Goal: Task Accomplishment & Management: Use online tool/utility

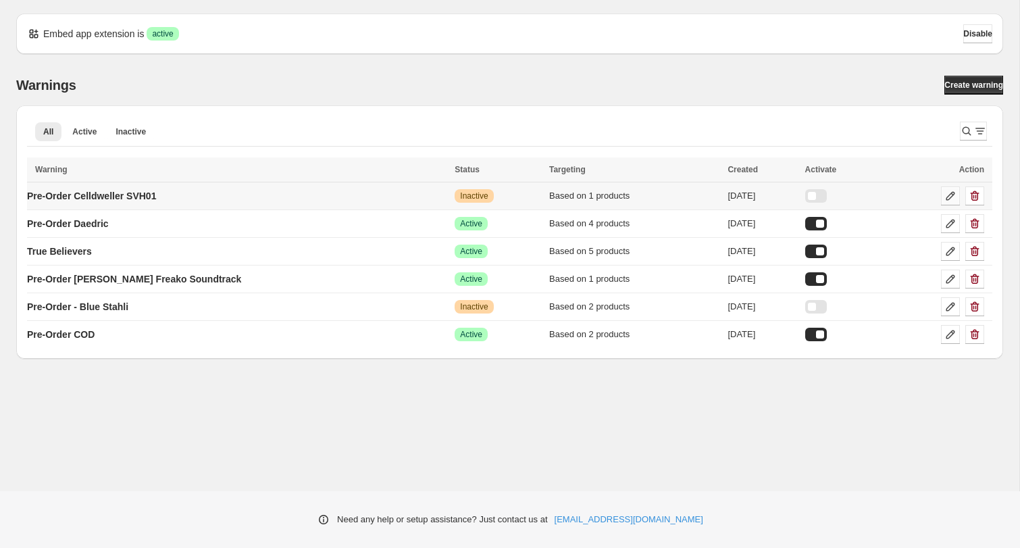
click at [950, 196] on icon at bounding box center [951, 196] width 14 height 14
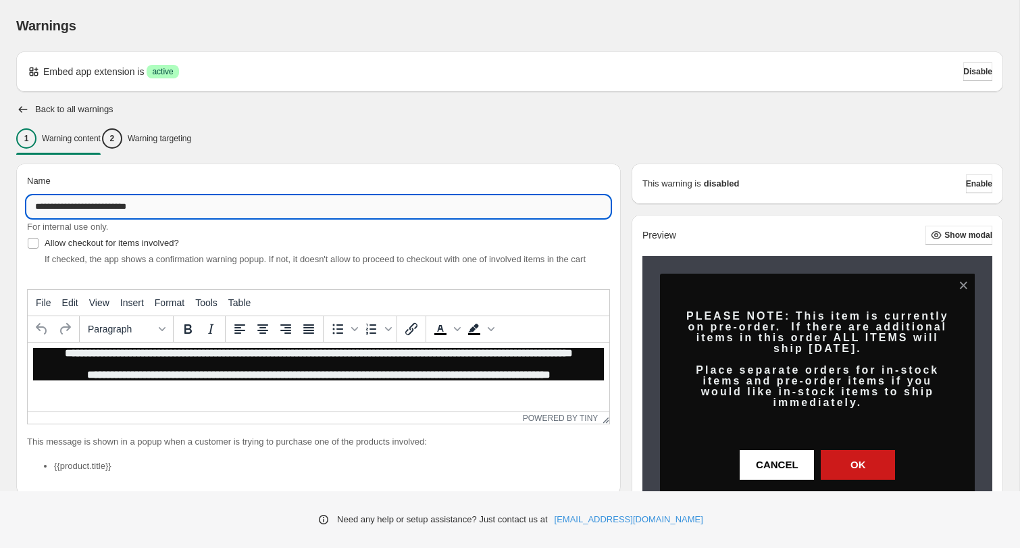
drag, startPoint x: 161, startPoint y: 206, endPoint x: 79, endPoint y: 208, distance: 81.7
click at [80, 210] on input "**********" at bounding box center [318, 207] width 583 height 22
type input "**********"
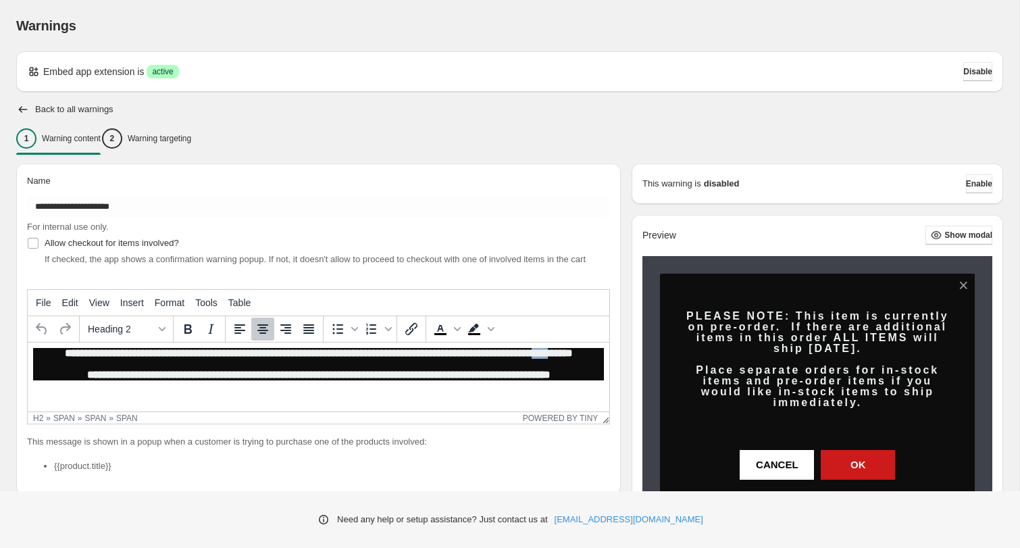
drag, startPoint x: 455, startPoint y: 366, endPoint x: 422, endPoint y: 366, distance: 32.4
click at [422, 366] on span "**********" at bounding box center [319, 364] width 508 height 32
click at [190, 138] on p "Warning targeting" at bounding box center [159, 138] width 63 height 11
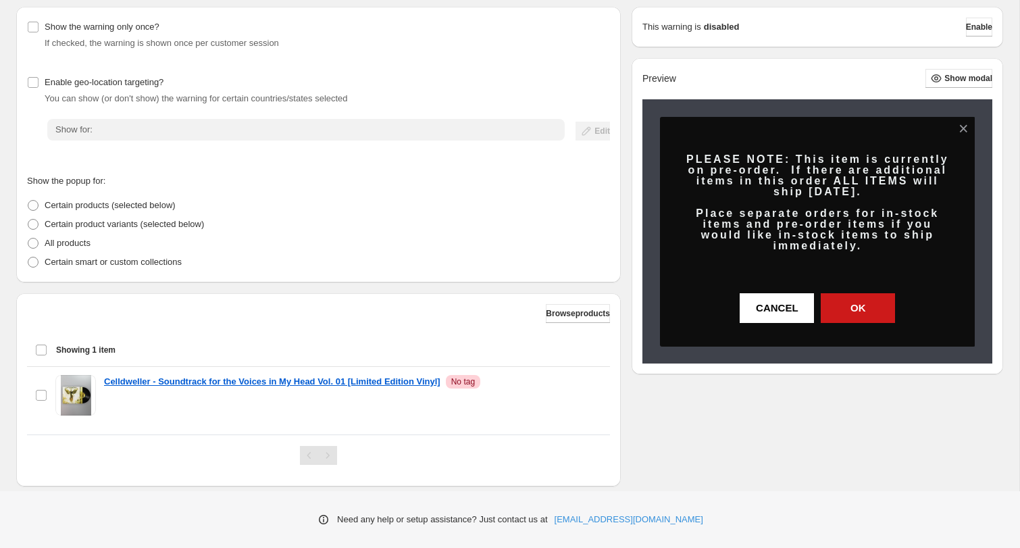
scroll to position [182, 0]
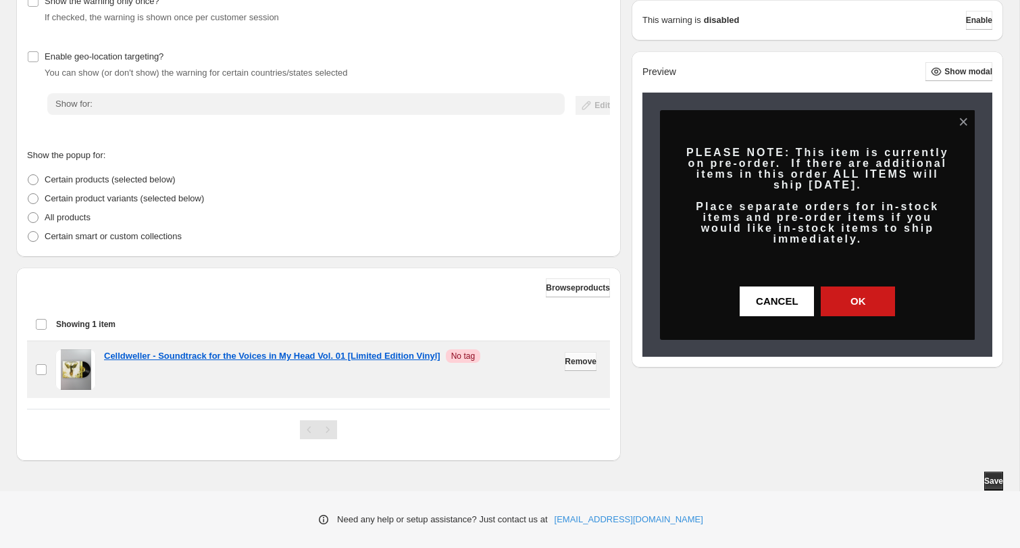
click at [570, 365] on span "Remove" at bounding box center [581, 361] width 32 height 11
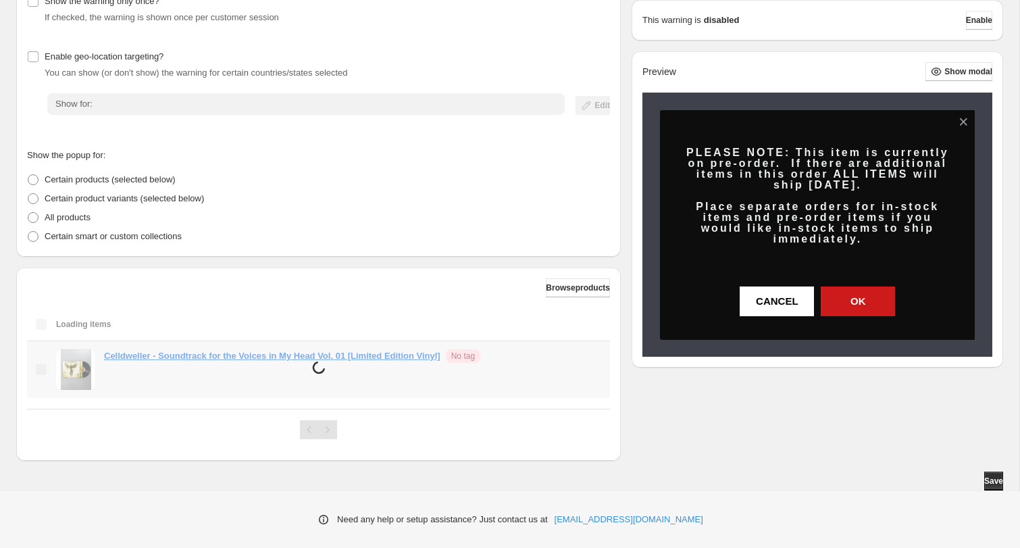
scroll to position [117, 0]
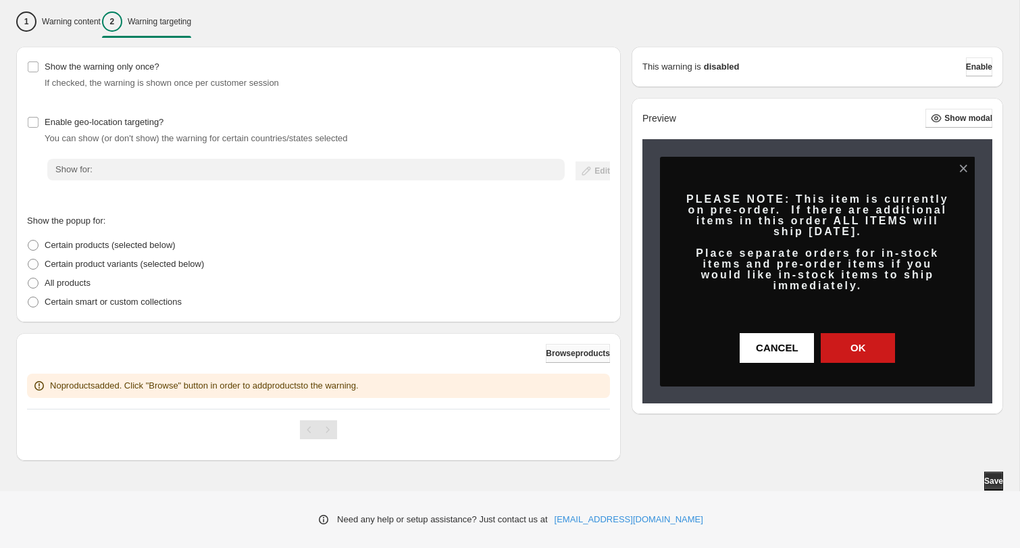
click at [563, 345] on button "Browse products" at bounding box center [578, 353] width 64 height 19
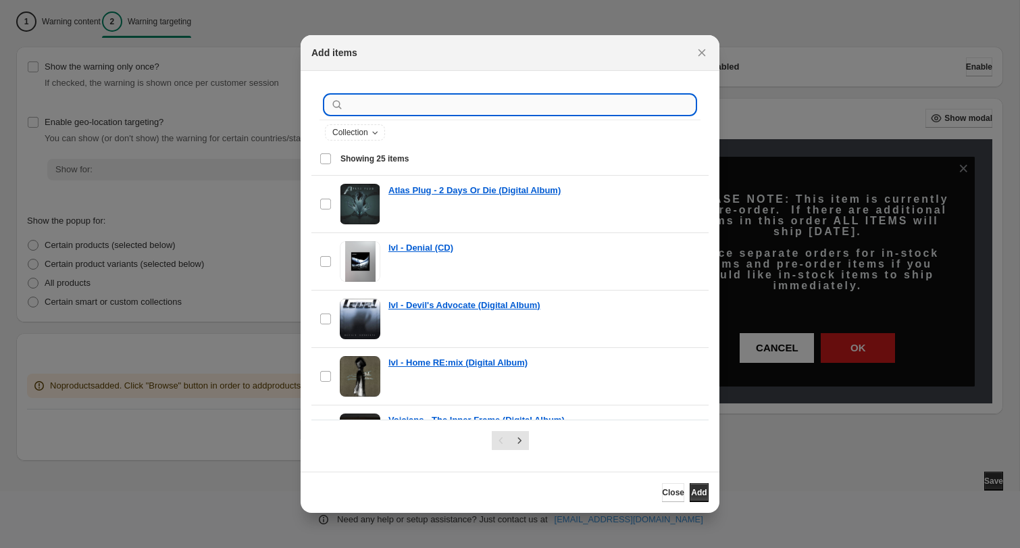
click at [403, 106] on input ":r1e:" at bounding box center [520, 104] width 349 height 19
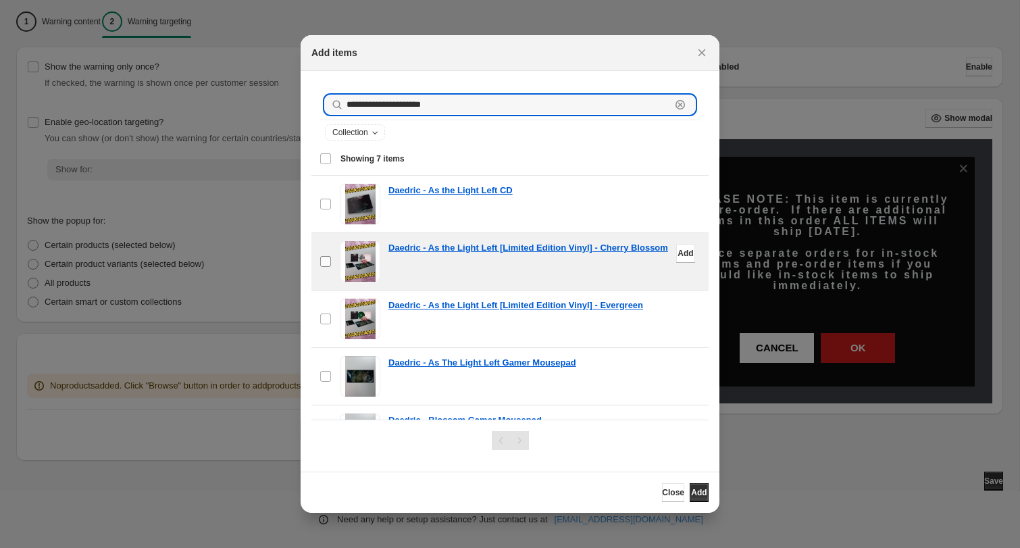
type input "**********"
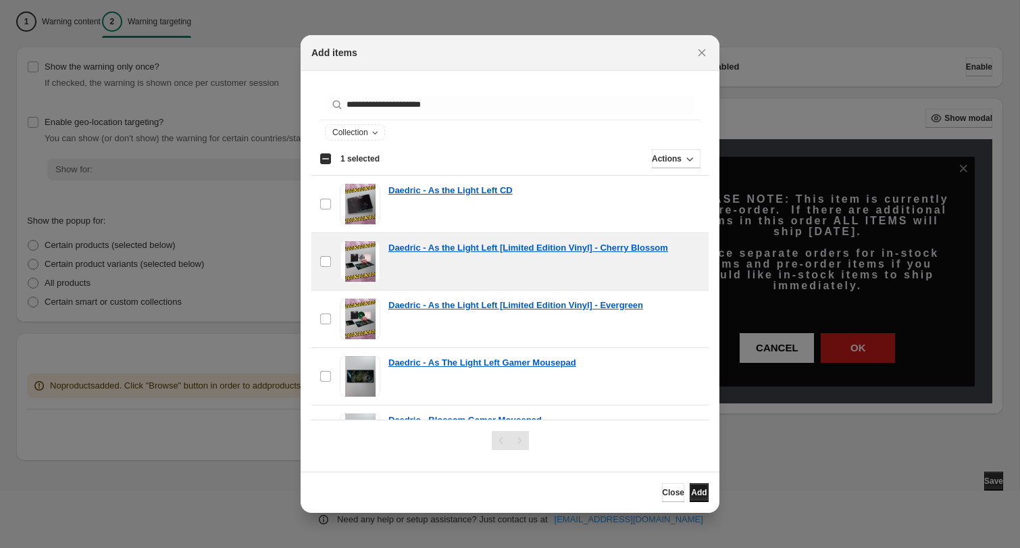
click at [694, 486] on button "Add" at bounding box center [699, 492] width 19 height 19
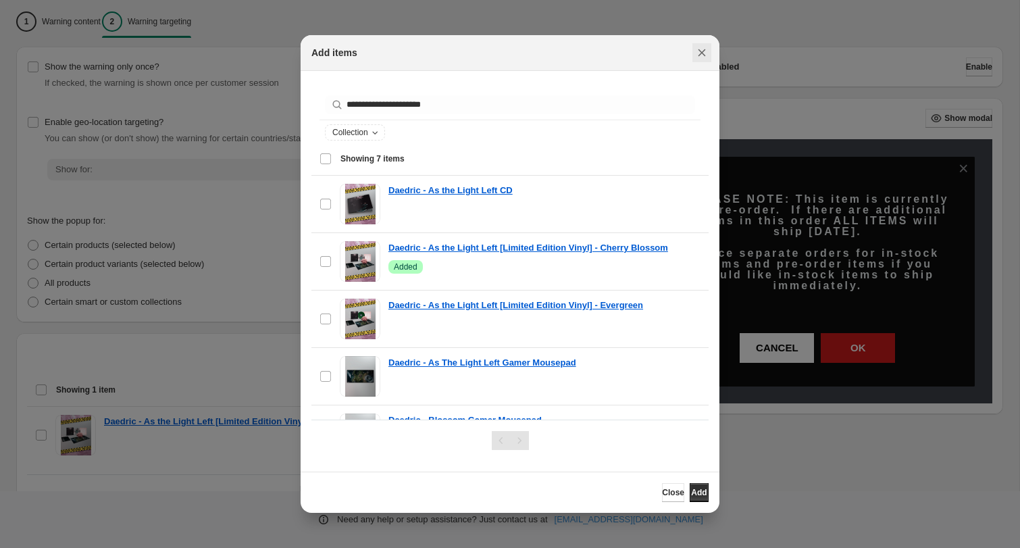
click at [706, 49] on icon "Close" at bounding box center [702, 53] width 14 height 14
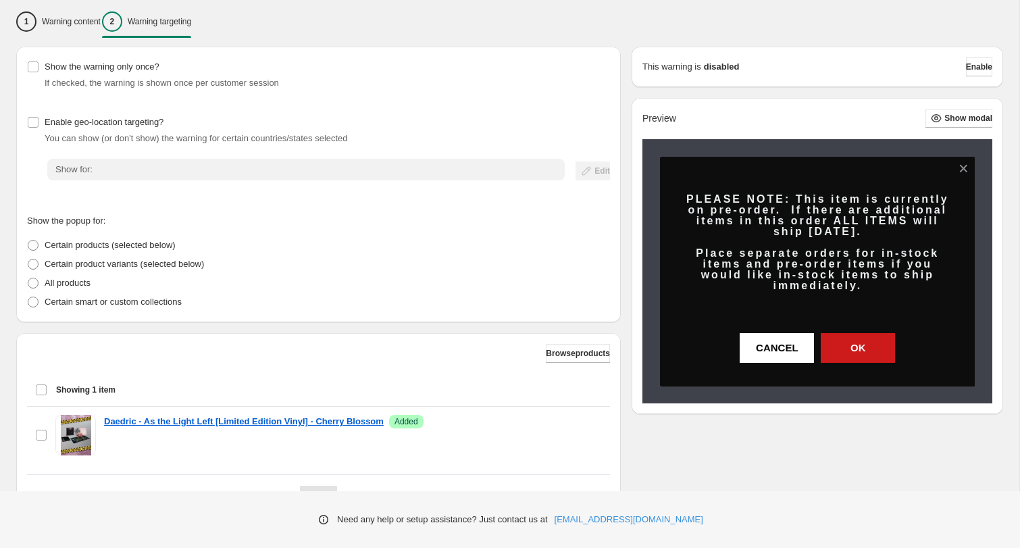
scroll to position [0, 0]
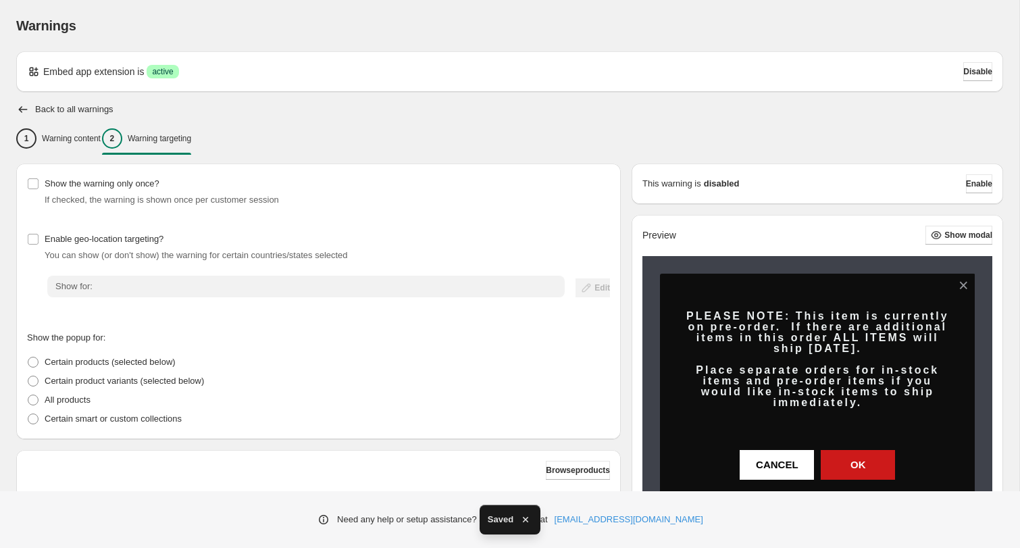
click at [315, 132] on div "1 Warning content 2 Warning targeting" at bounding box center [509, 138] width 987 height 28
click at [22, 109] on icon "button" at bounding box center [23, 109] width 9 height 7
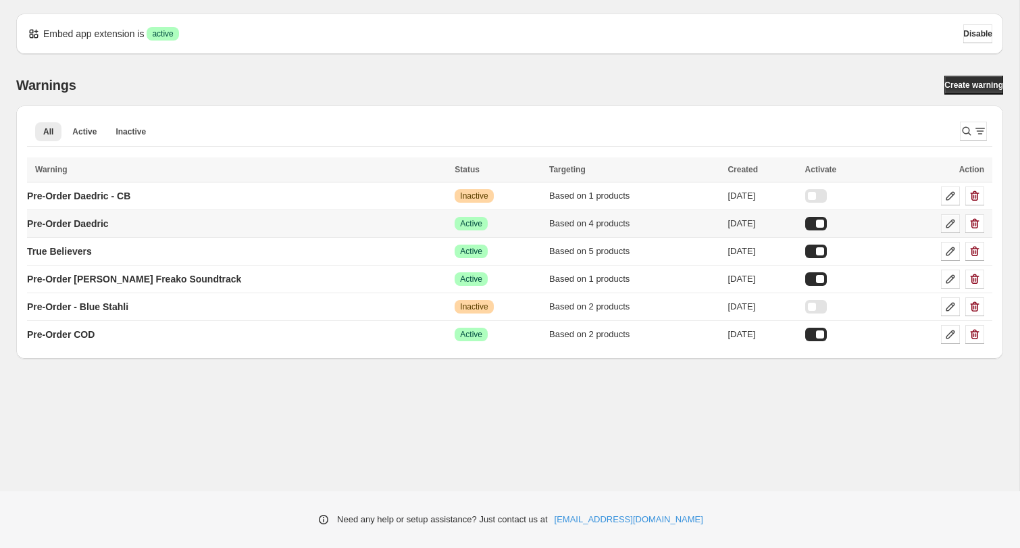
click at [950, 226] on icon at bounding box center [951, 224] width 14 height 14
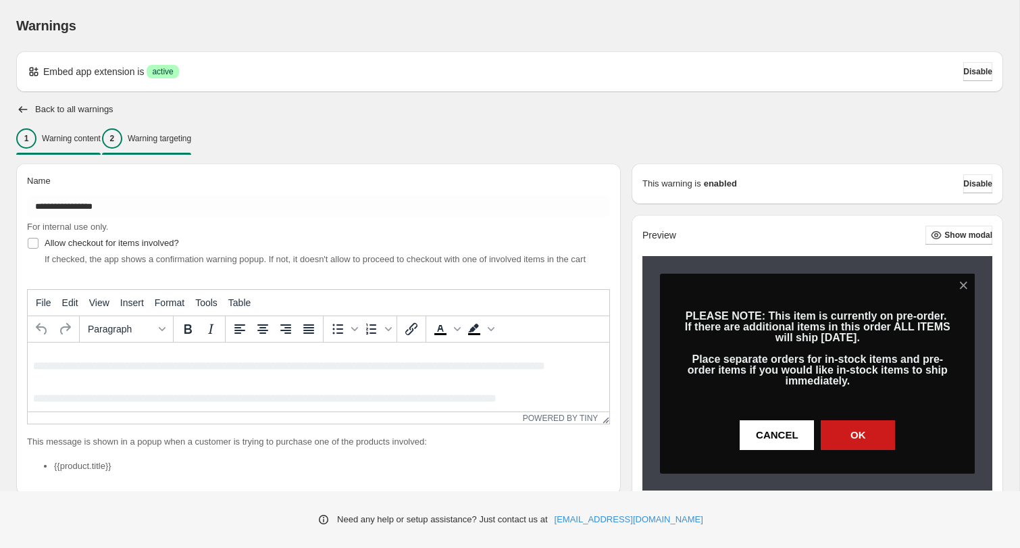
click at [191, 137] on p "Warning targeting" at bounding box center [159, 138] width 63 height 11
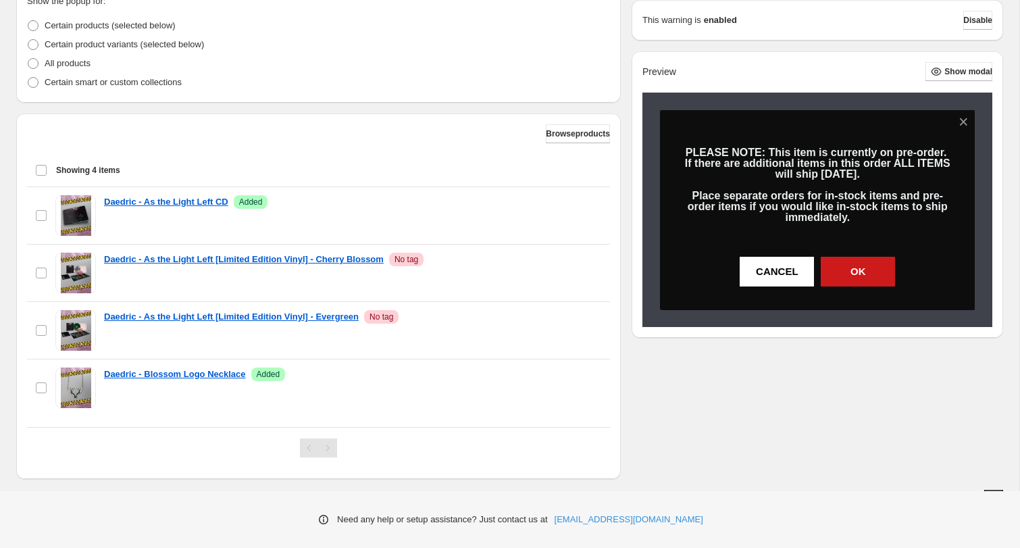
scroll to position [355, 0]
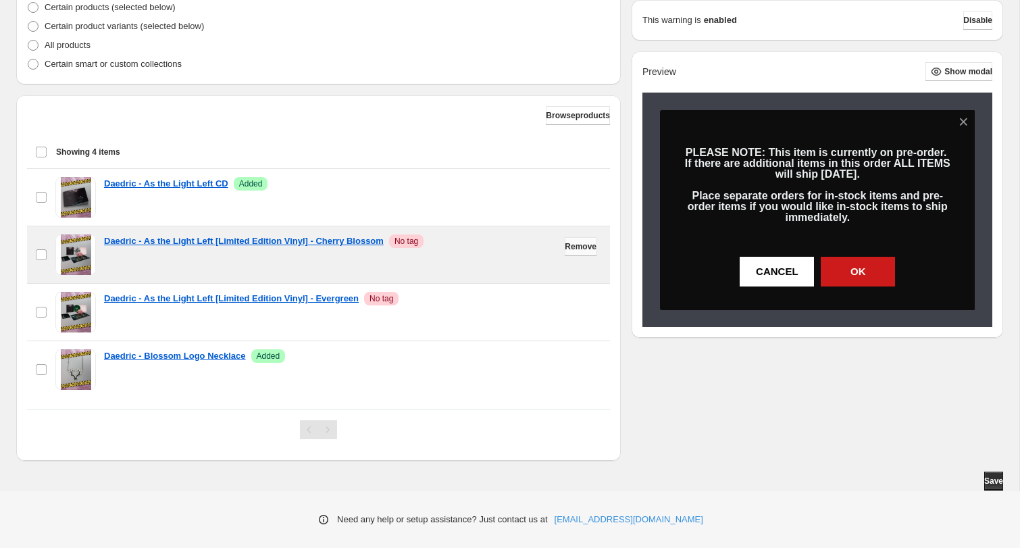
click at [570, 248] on span "Remove" at bounding box center [581, 246] width 32 height 11
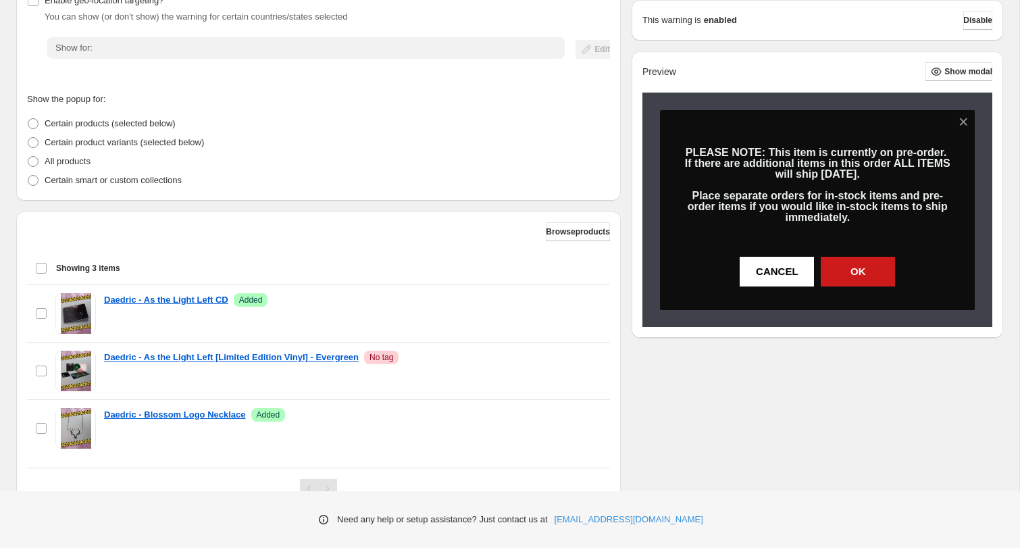
scroll to position [297, 0]
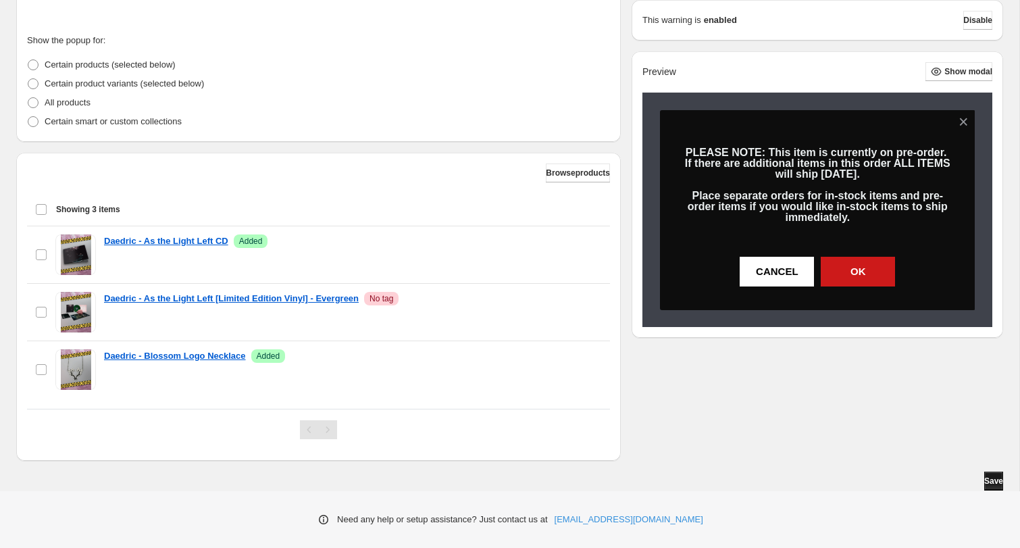
click at [988, 478] on span "Save" at bounding box center [993, 480] width 19 height 11
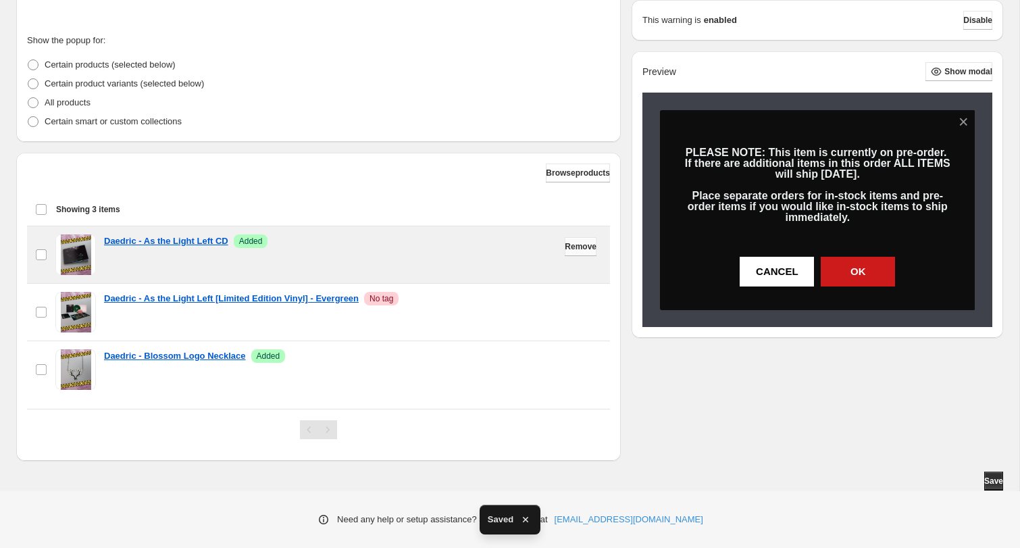
scroll to position [0, 0]
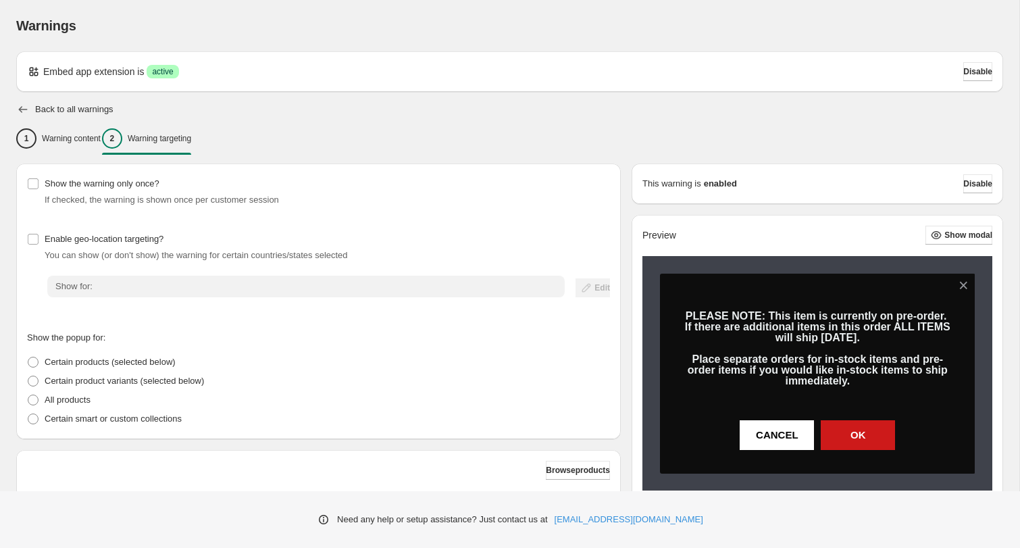
click at [26, 110] on icon "button" at bounding box center [23, 110] width 14 height 14
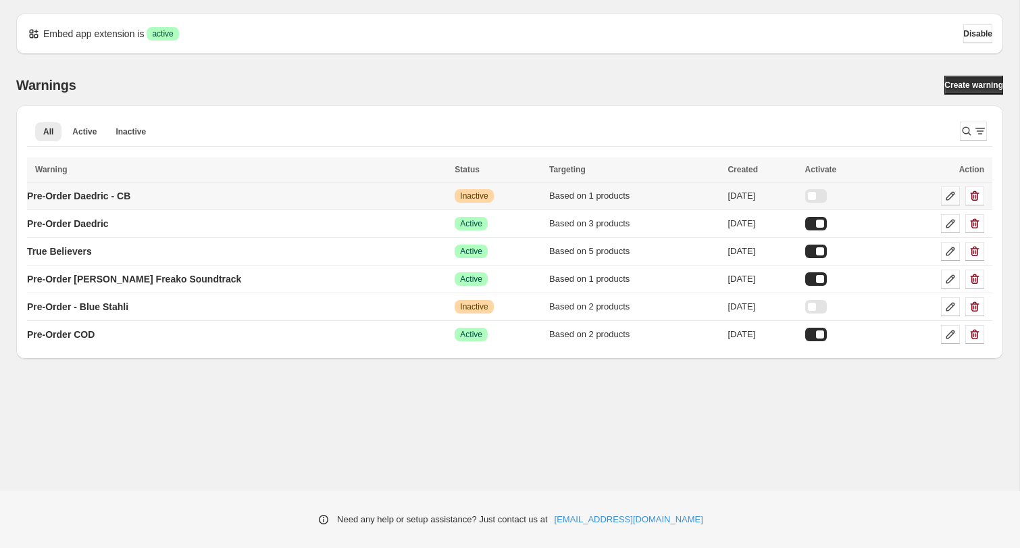
click at [948, 195] on icon at bounding box center [950, 196] width 9 height 9
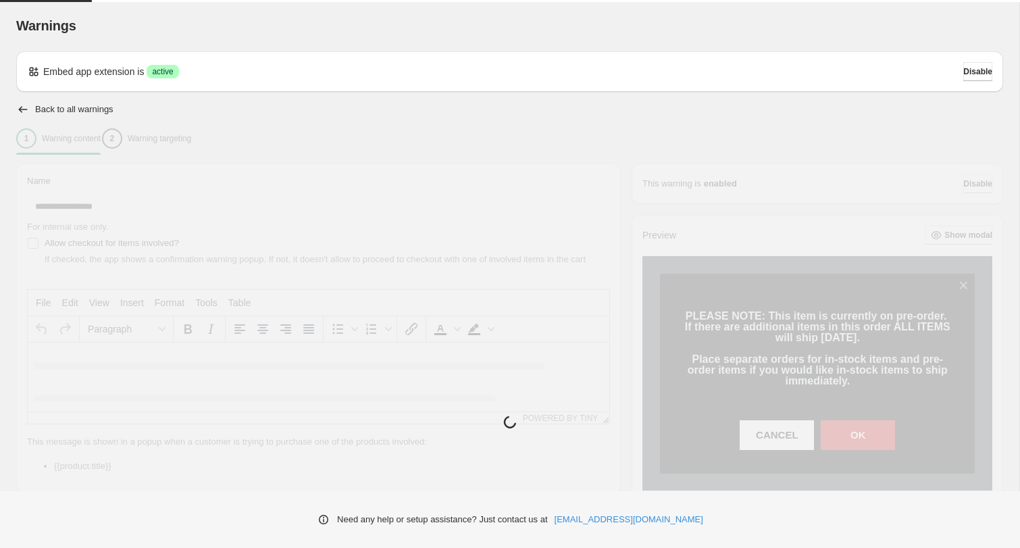
type input "**********"
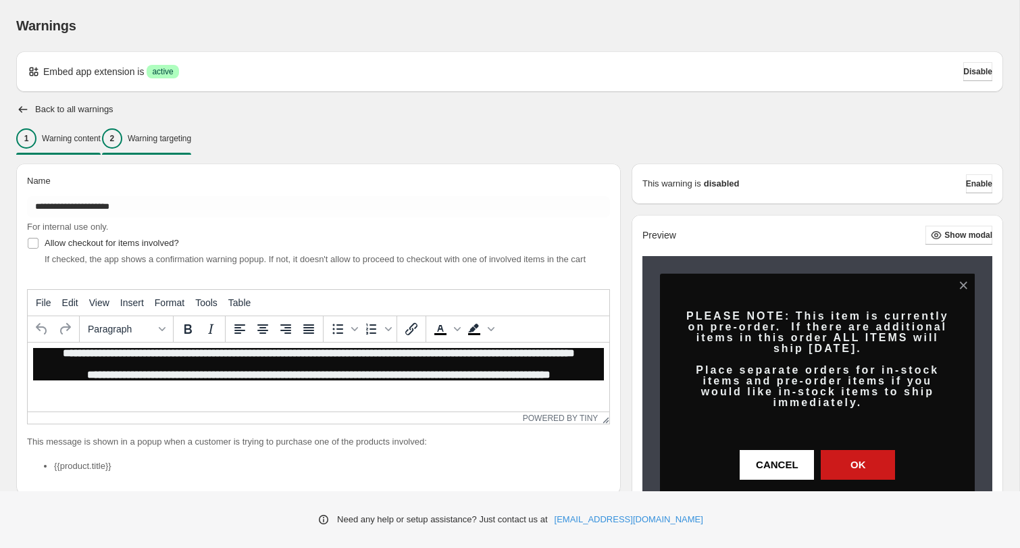
click at [191, 144] on div "2 Warning targeting" at bounding box center [146, 138] width 89 height 20
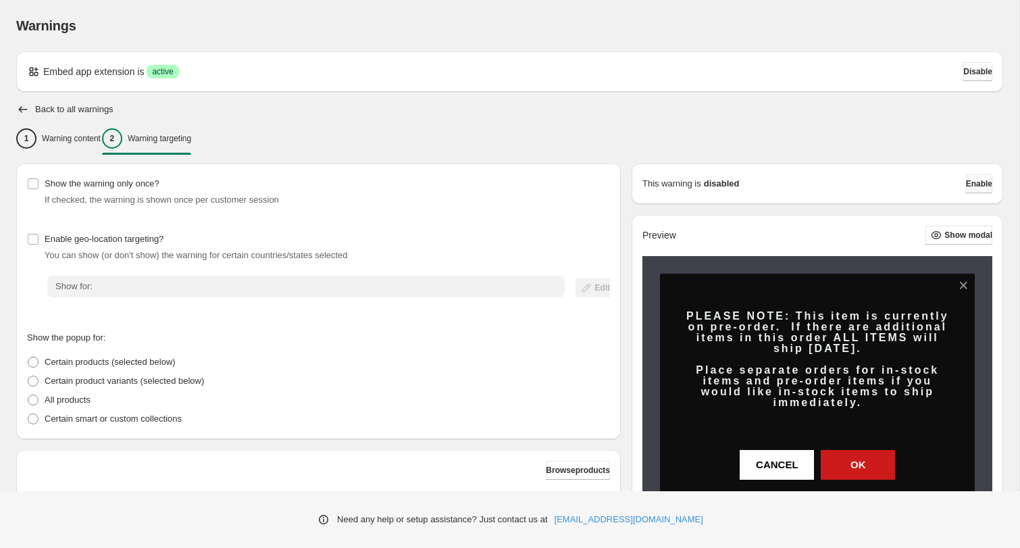
click at [973, 182] on span "Enable" at bounding box center [979, 183] width 26 height 11
click at [972, 180] on span "Enable" at bounding box center [979, 183] width 26 height 11
click at [24, 109] on icon "button" at bounding box center [23, 109] width 9 height 7
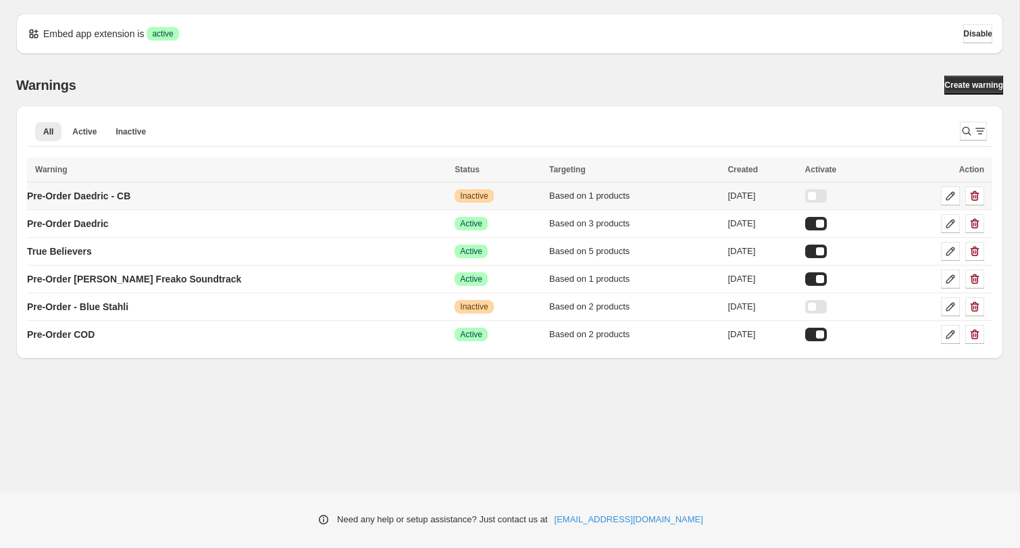
click at [810, 197] on div at bounding box center [816, 196] width 22 height 14
click at [92, 307] on p "Pre-Order - Blue Stahli" at bounding box center [77, 307] width 101 height 14
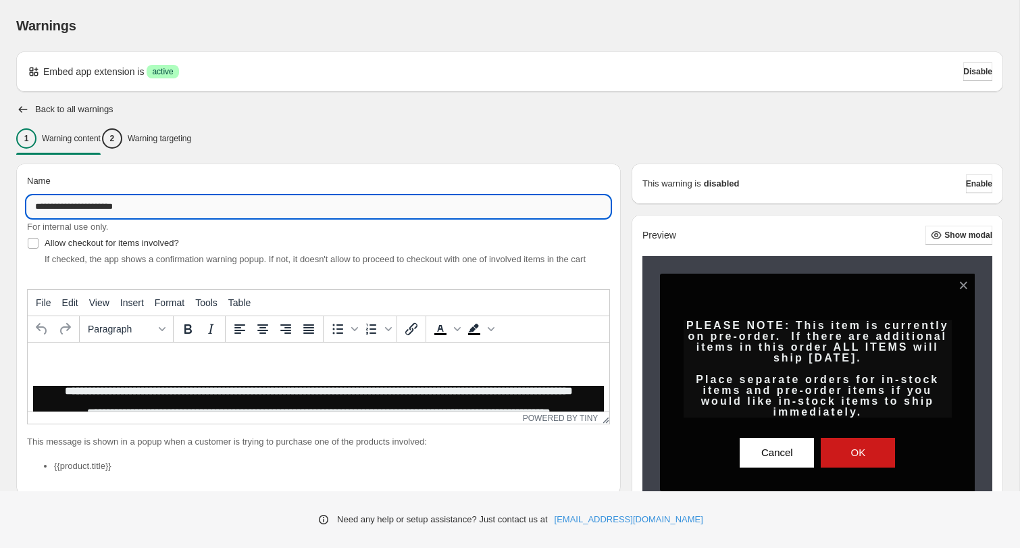
drag, startPoint x: 145, startPoint y: 209, endPoint x: 98, endPoint y: 207, distance: 46.6
click at [88, 206] on input "**********" at bounding box center [318, 207] width 583 height 22
type input "**********"
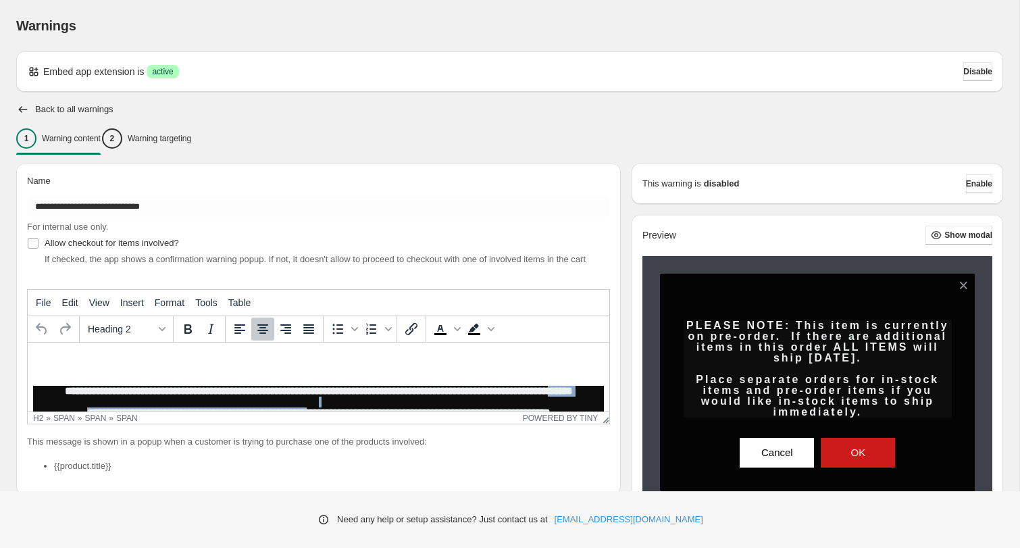
scroll to position [37, 0]
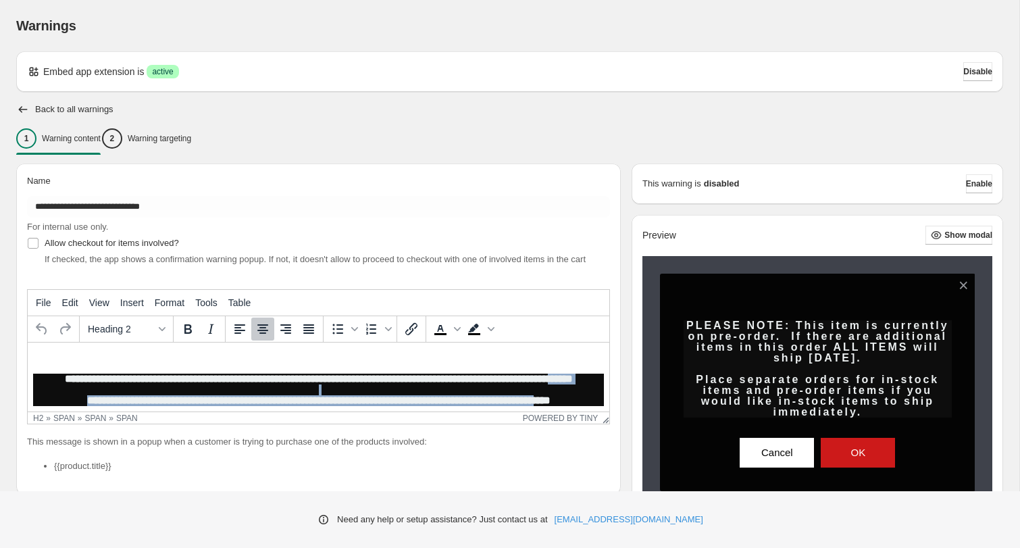
drag, startPoint x: 454, startPoint y: 405, endPoint x: 438, endPoint y: 401, distance: 16.7
click at [438, 402] on span "**********" at bounding box center [319, 389] width 508 height 32
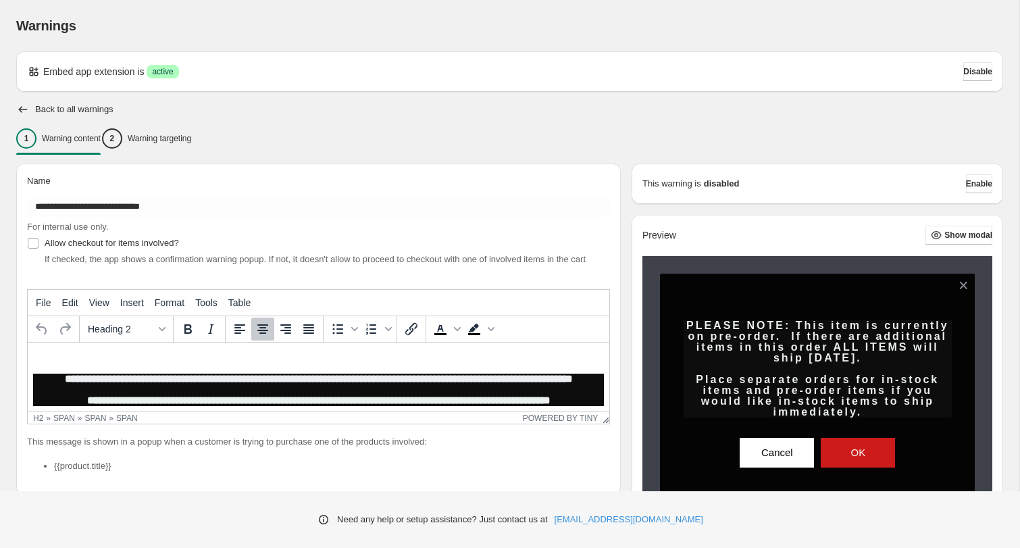
click at [449, 378] on h2 "**********" at bounding box center [318, 389] width 571 height 32
drag, startPoint x: 453, startPoint y: 368, endPoint x: 429, endPoint y: 367, distance: 23.7
click at [430, 373] on span "**********" at bounding box center [319, 389] width 508 height 32
click at [191, 138] on p "Warning targeting" at bounding box center [159, 138] width 63 height 11
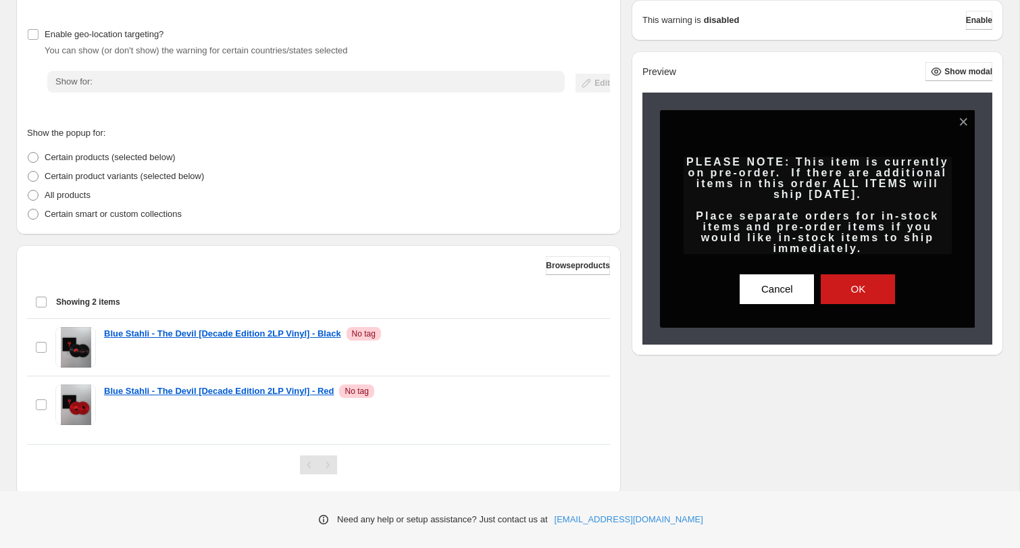
scroll to position [240, 0]
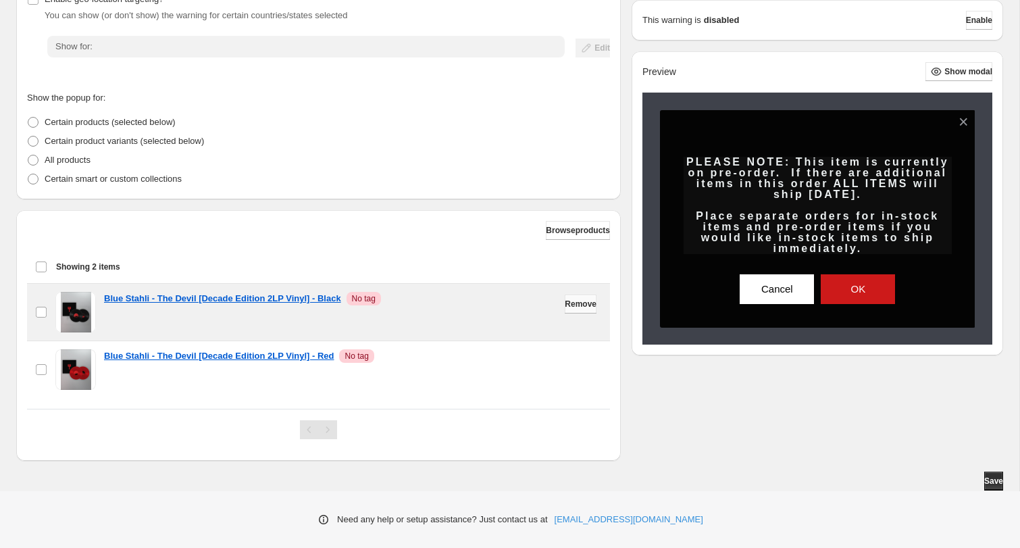
click at [579, 307] on span "Remove" at bounding box center [581, 304] width 32 height 11
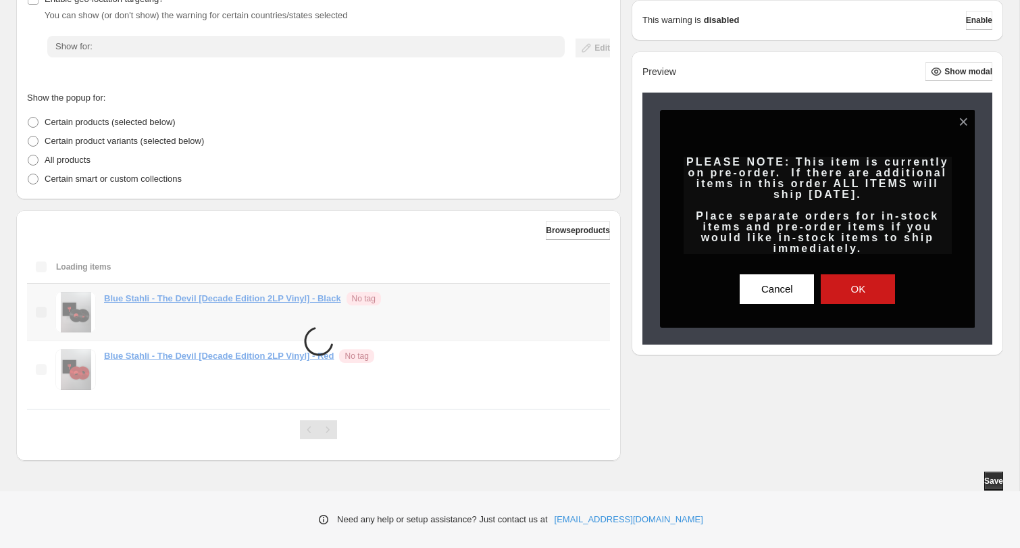
scroll to position [182, 0]
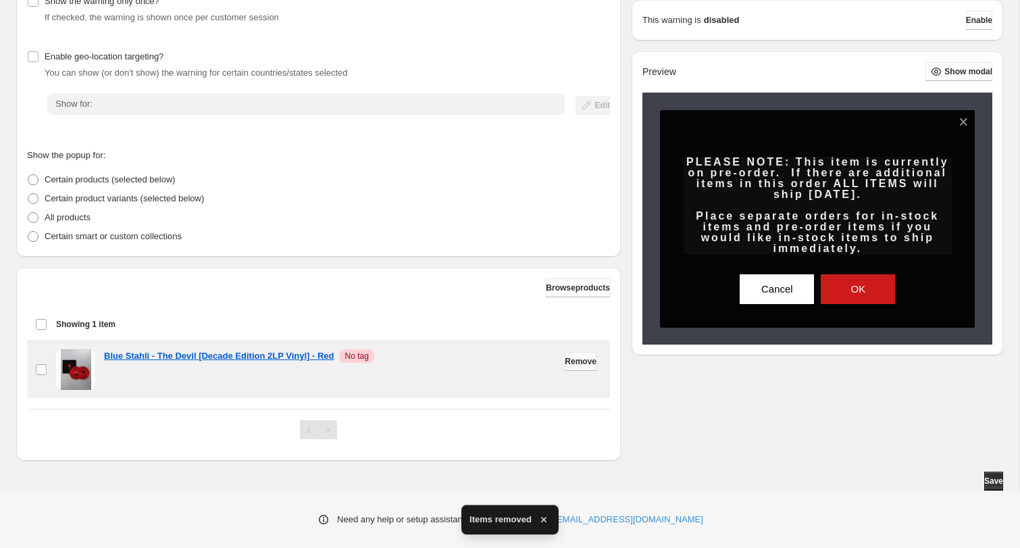
click at [587, 366] on span "Remove" at bounding box center [581, 361] width 32 height 11
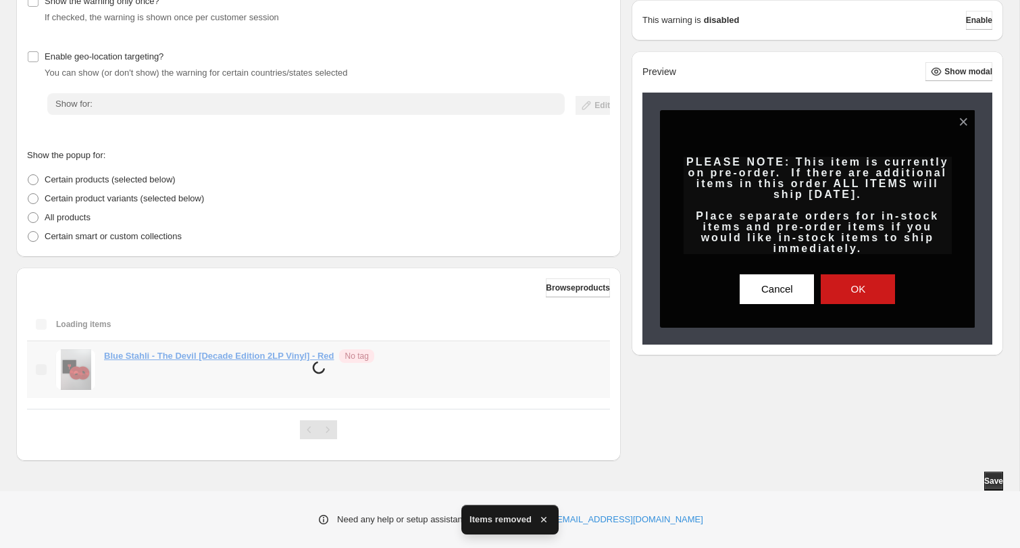
scroll to position [117, 0]
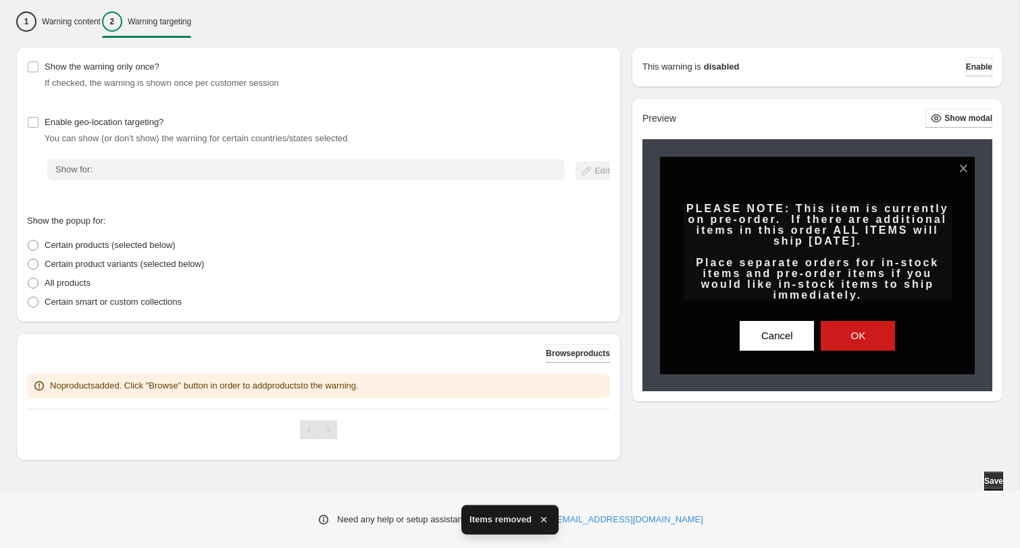
click at [557, 351] on span "Browse products" at bounding box center [578, 353] width 64 height 11
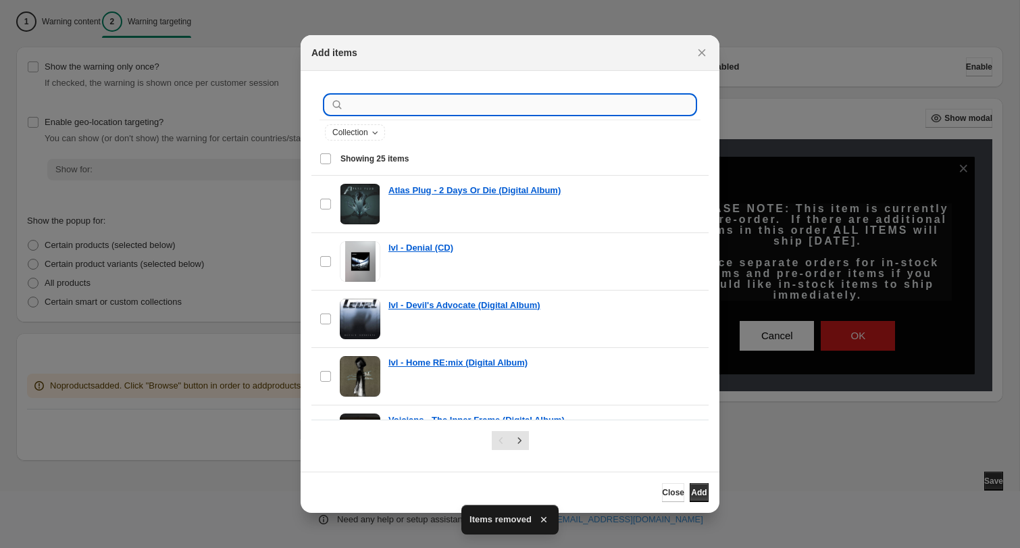
click at [505, 101] on input ":ran:" at bounding box center [520, 104] width 349 height 19
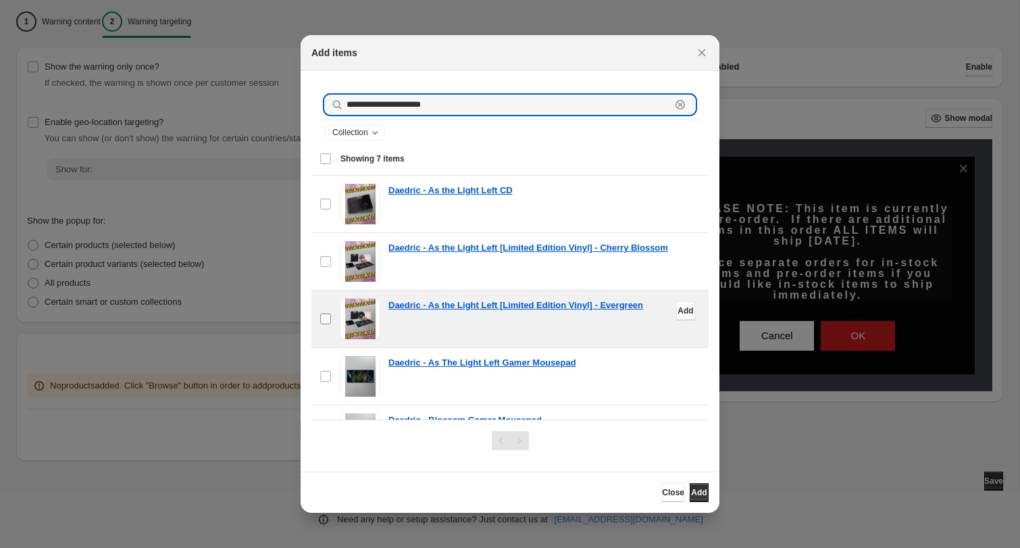
type input "**********"
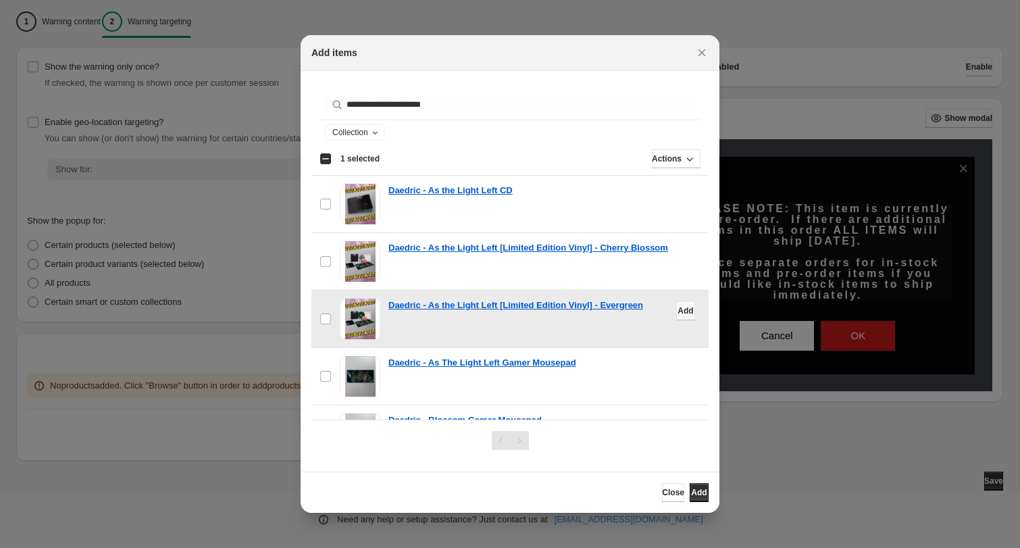
click at [686, 314] on span "Add" at bounding box center [685, 310] width 16 height 11
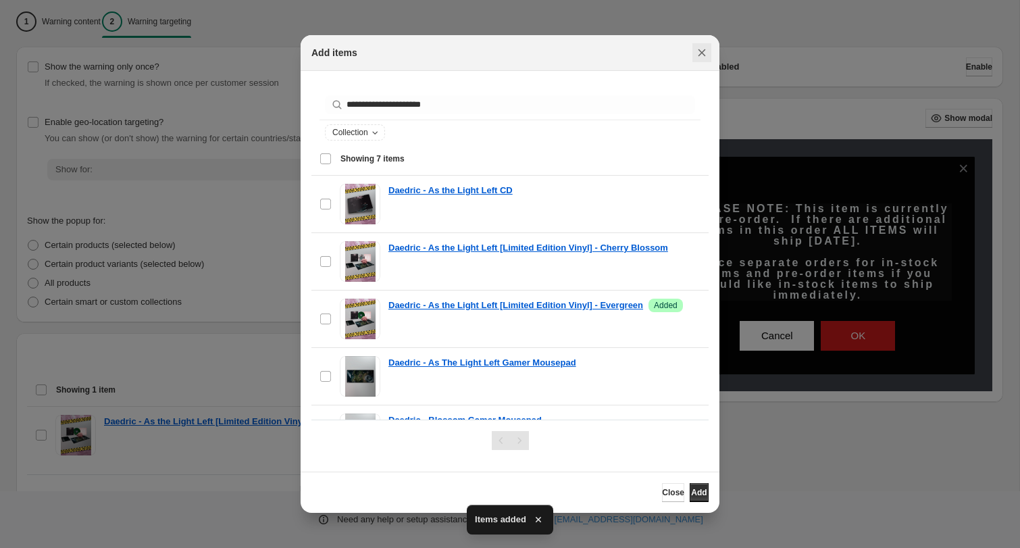
click at [704, 52] on icon "Close" at bounding box center [702, 53] width 14 height 14
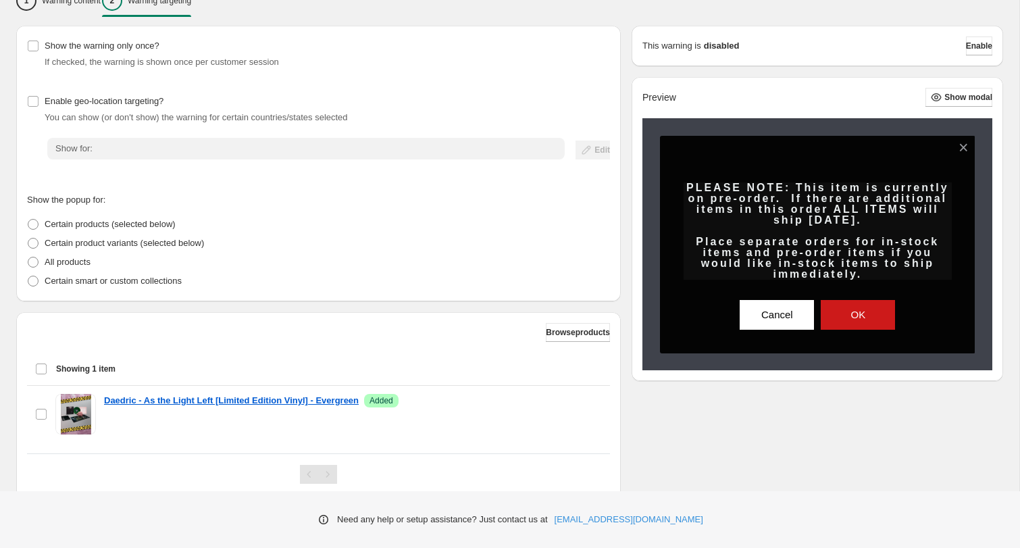
scroll to position [182, 0]
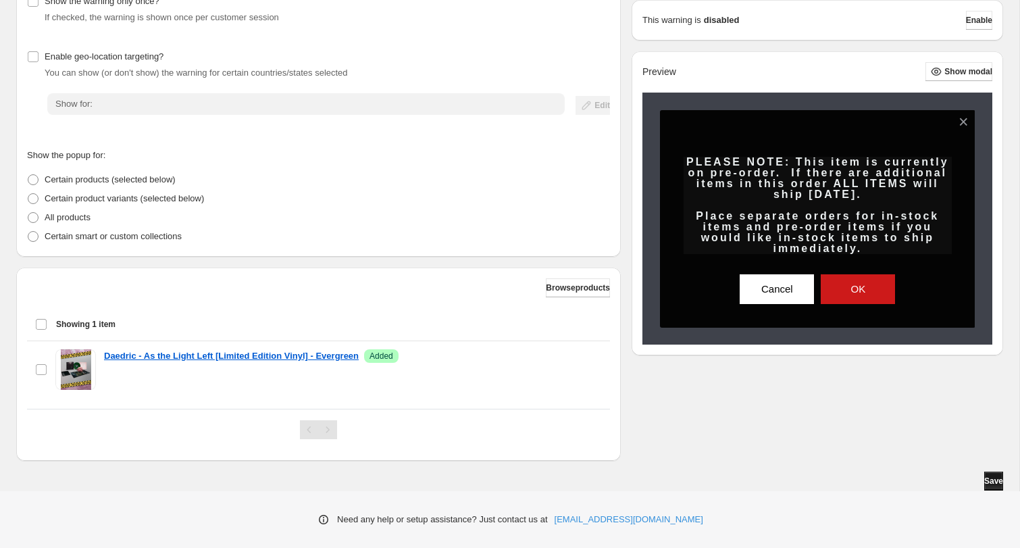
click at [986, 480] on span "Save" at bounding box center [993, 480] width 19 height 11
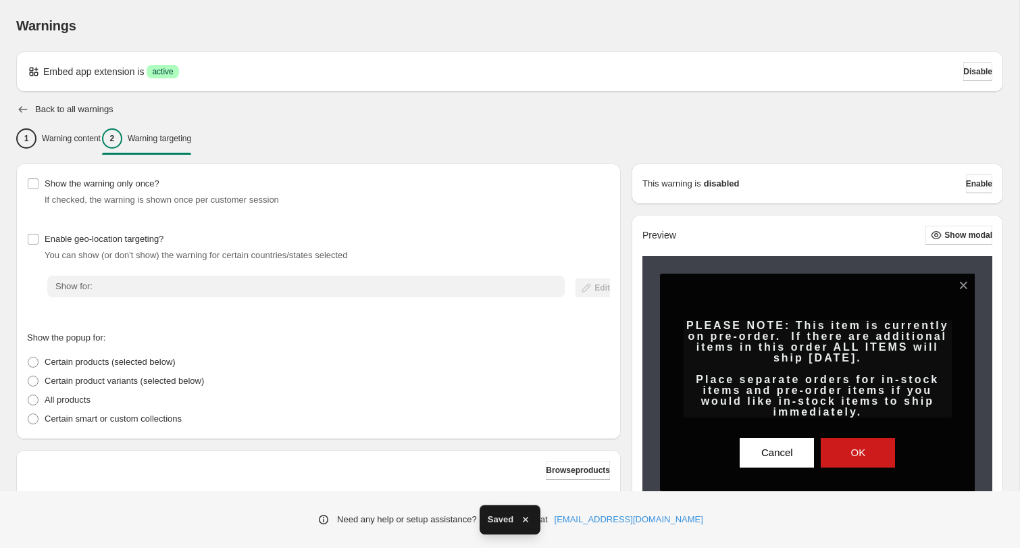
click at [24, 109] on icon "button" at bounding box center [23, 109] width 9 height 7
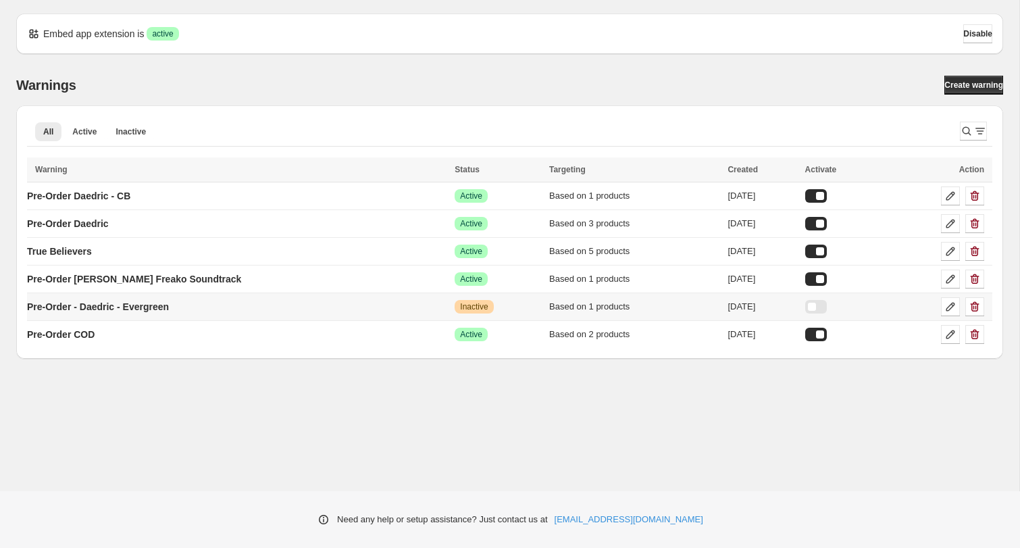
click at [818, 308] on div at bounding box center [816, 307] width 22 height 14
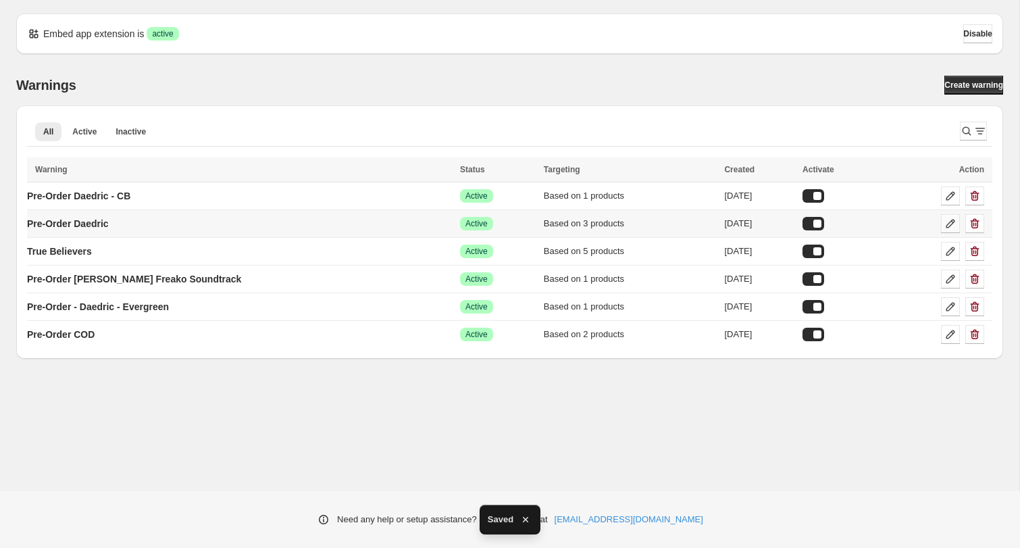
click at [952, 223] on icon at bounding box center [951, 224] width 14 height 14
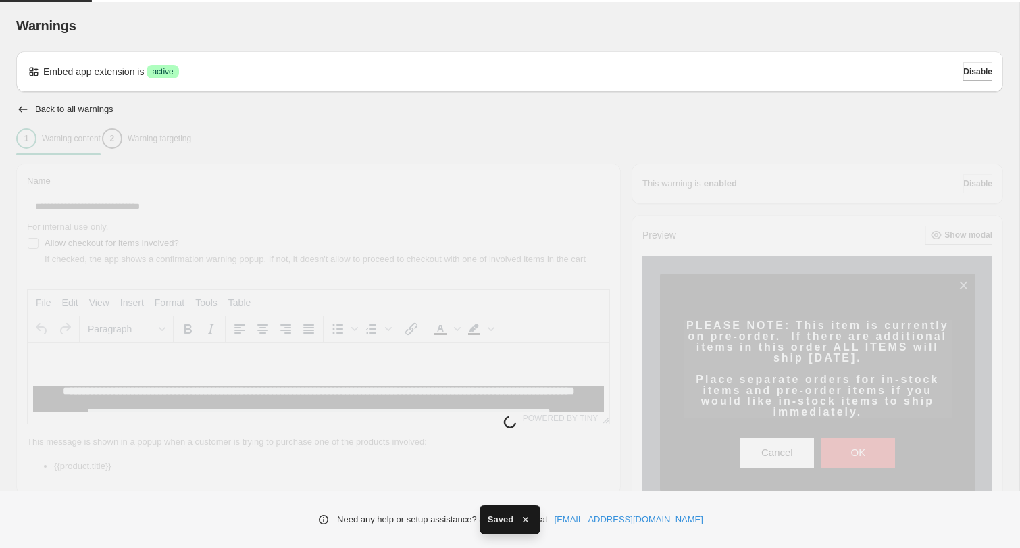
type input "**********"
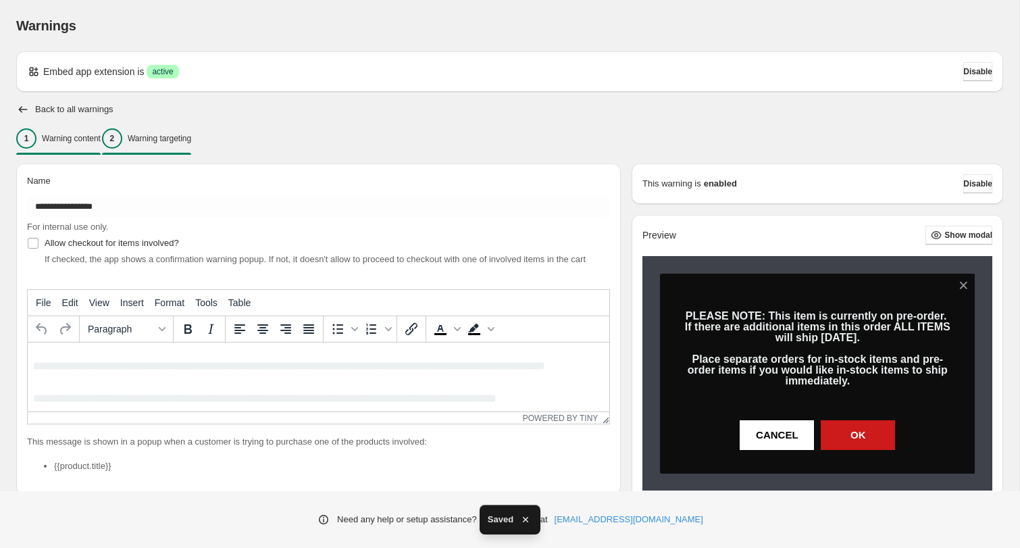
click at [189, 143] on p "Warning targeting" at bounding box center [159, 138] width 63 height 11
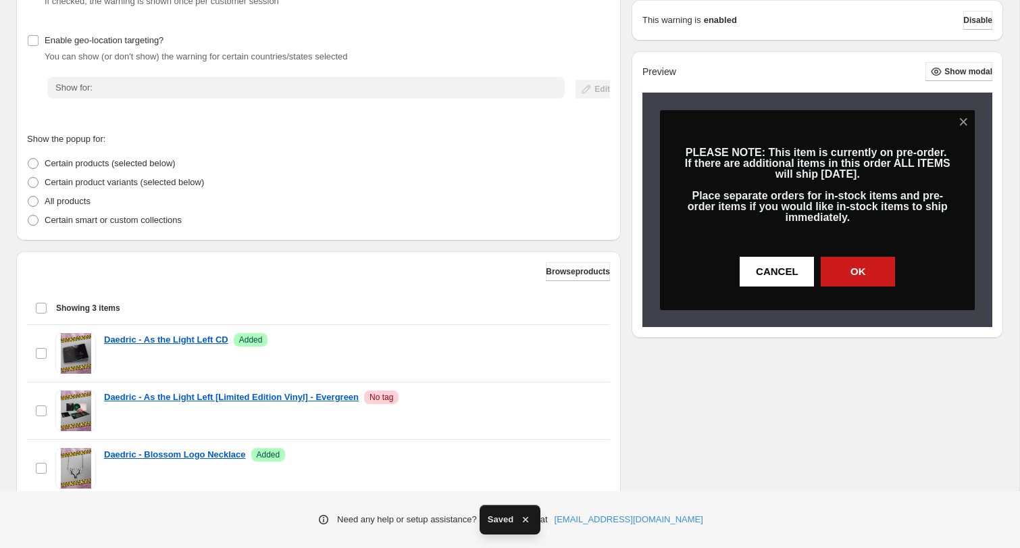
scroll to position [297, 0]
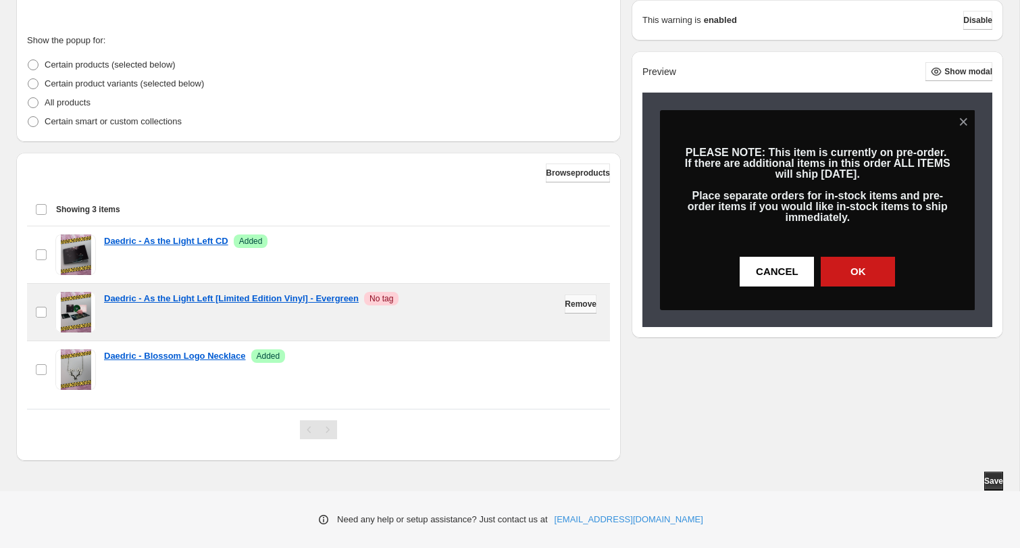
click at [573, 301] on span "Remove" at bounding box center [581, 304] width 32 height 11
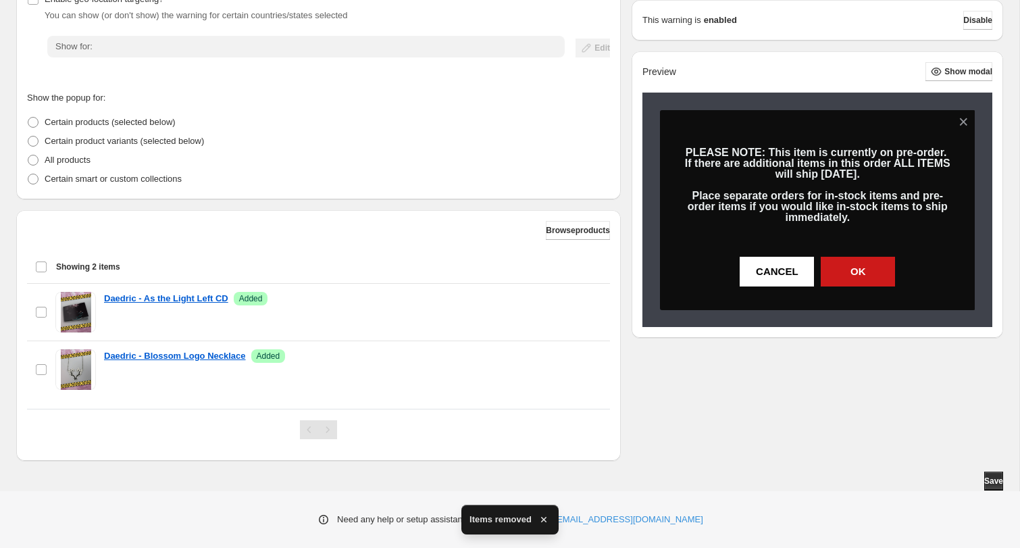
scroll to position [240, 0]
click at [991, 479] on span "Save" at bounding box center [993, 480] width 19 height 11
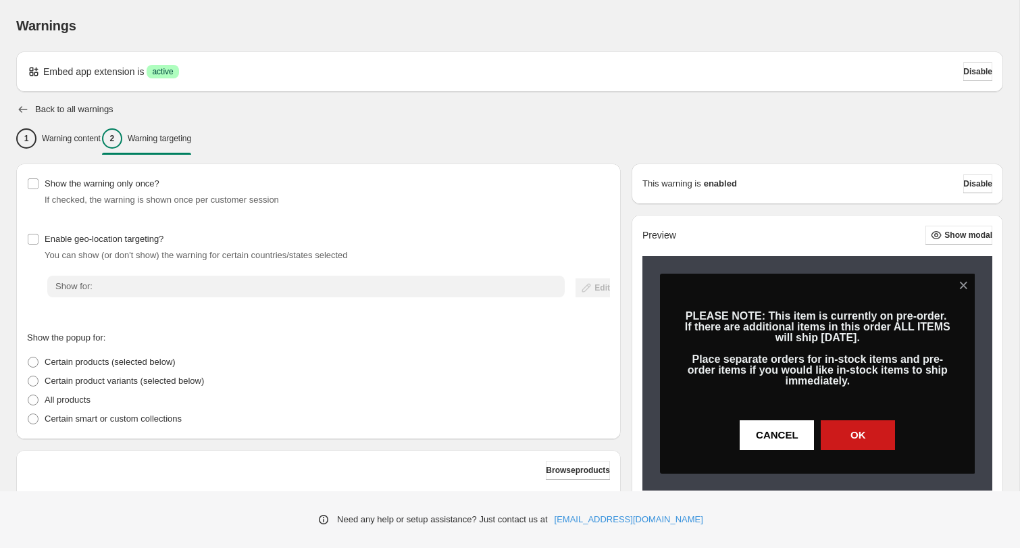
click at [25, 111] on icon "button" at bounding box center [23, 110] width 14 height 14
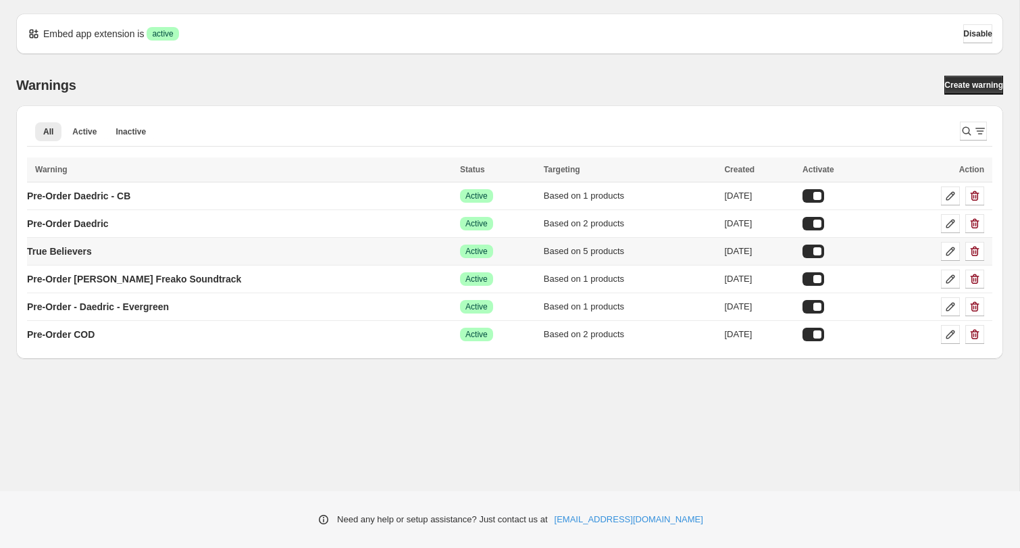
click at [819, 253] on div at bounding box center [813, 251] width 22 height 14
